Goal: Check status: Check status

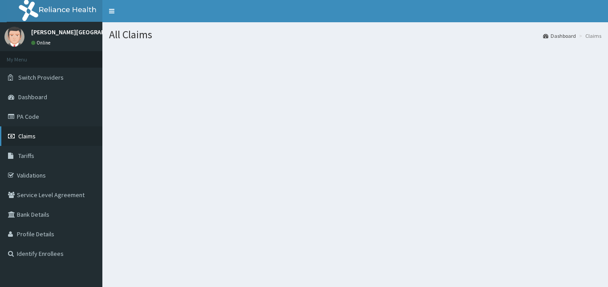
click at [21, 137] on span "Claims" at bounding box center [26, 136] width 17 height 8
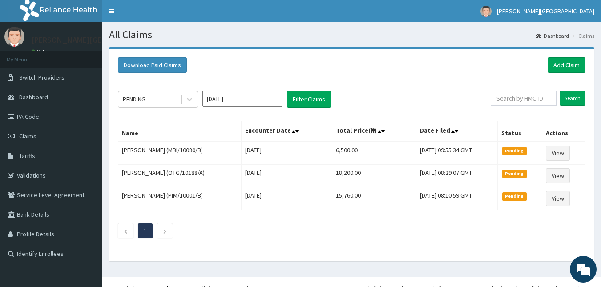
drag, startPoint x: 189, startPoint y: 102, endPoint x: 156, endPoint y: 85, distance: 36.8
click at [189, 102] on icon at bounding box center [189, 99] width 9 height 9
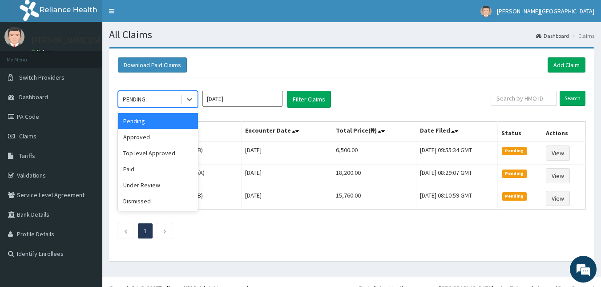
click at [133, 120] on div "Pending" at bounding box center [158, 121] width 80 height 16
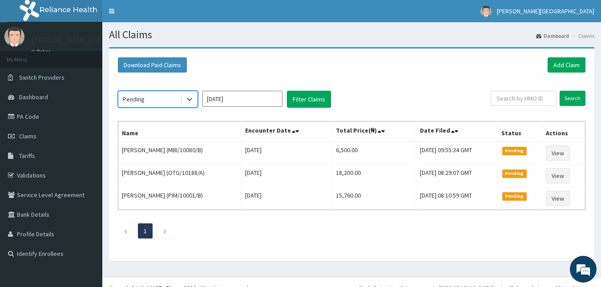
click at [249, 100] on input "Sep 2025" at bounding box center [242, 99] width 80 height 16
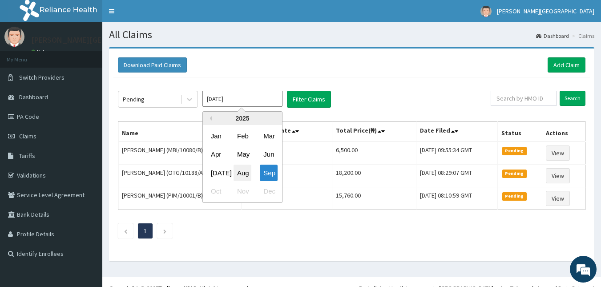
click at [245, 170] on div "Aug" at bounding box center [243, 173] width 18 height 16
type input "Aug 2025"
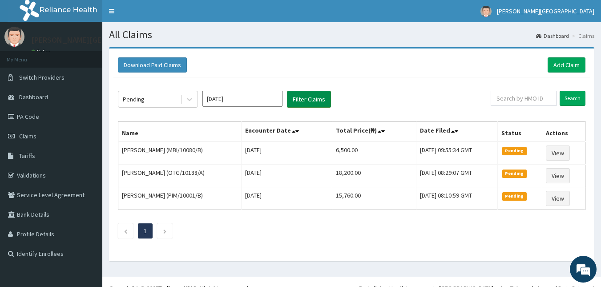
click at [310, 97] on button "Filter Claims" at bounding box center [309, 99] width 44 height 17
click at [319, 99] on button "Filter Claims" at bounding box center [309, 99] width 44 height 17
click at [305, 98] on button "Filter Claims" at bounding box center [309, 99] width 44 height 17
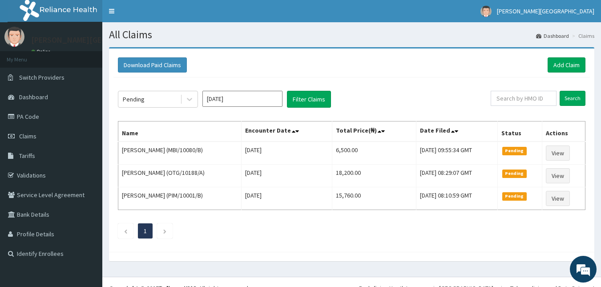
click at [158, 74] on div "Download Paid Claims Add Claim" at bounding box center [351, 65] width 477 height 24
click at [155, 65] on button "Download Paid Claims" at bounding box center [152, 64] width 69 height 15
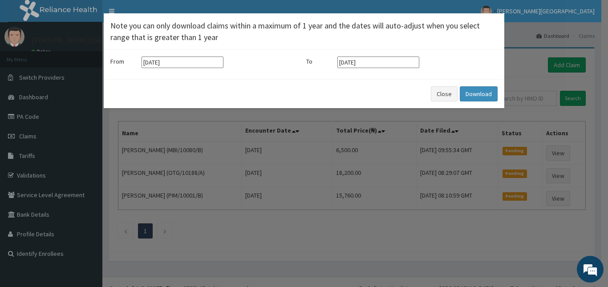
click at [446, 102] on div "Close Download" at bounding box center [304, 93] width 400 height 29
click at [445, 95] on button "Close" at bounding box center [444, 93] width 27 height 15
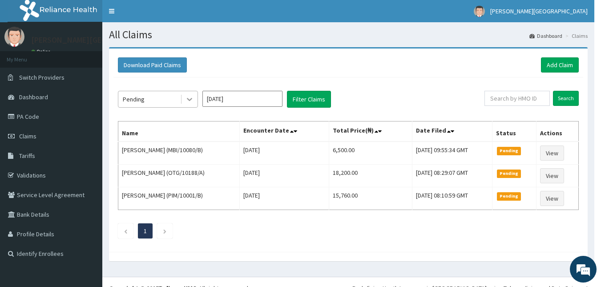
click at [186, 99] on icon at bounding box center [189, 99] width 9 height 9
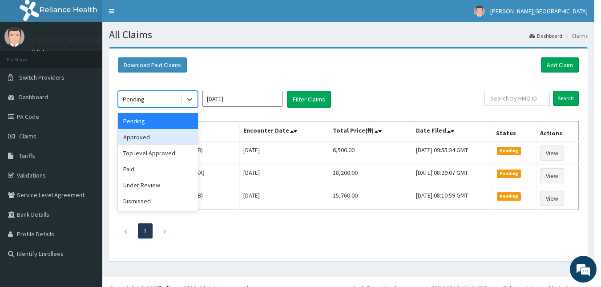
click at [179, 138] on div "Approved" at bounding box center [158, 137] width 80 height 16
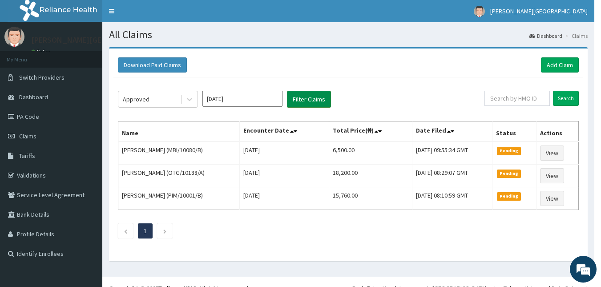
click at [306, 100] on button "Filter Claims" at bounding box center [309, 99] width 44 height 17
